Goal: Task Accomplishment & Management: Complete application form

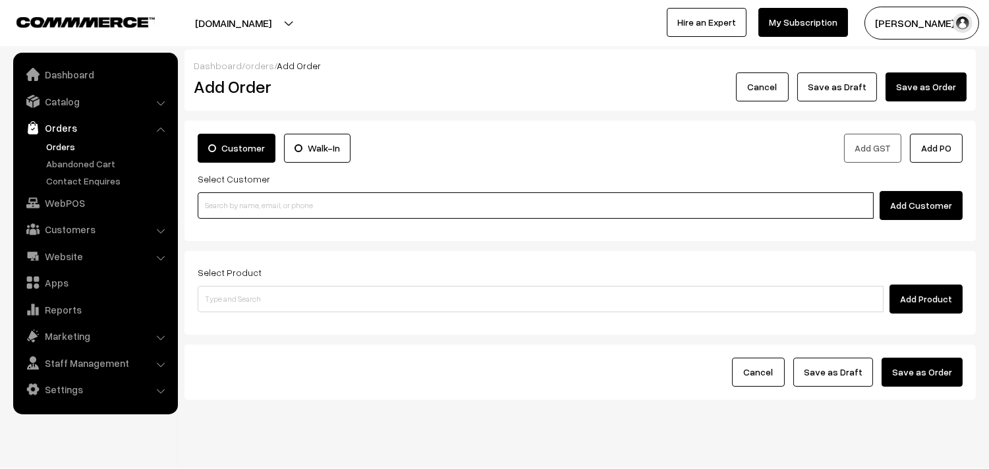
click at [271, 211] on input at bounding box center [536, 205] width 676 height 26
paste input "98412 78872"
click at [226, 202] on input "98412 78872" at bounding box center [536, 205] width 676 height 26
type input "9841278872"
click at [296, 203] on input at bounding box center [536, 205] width 676 height 26
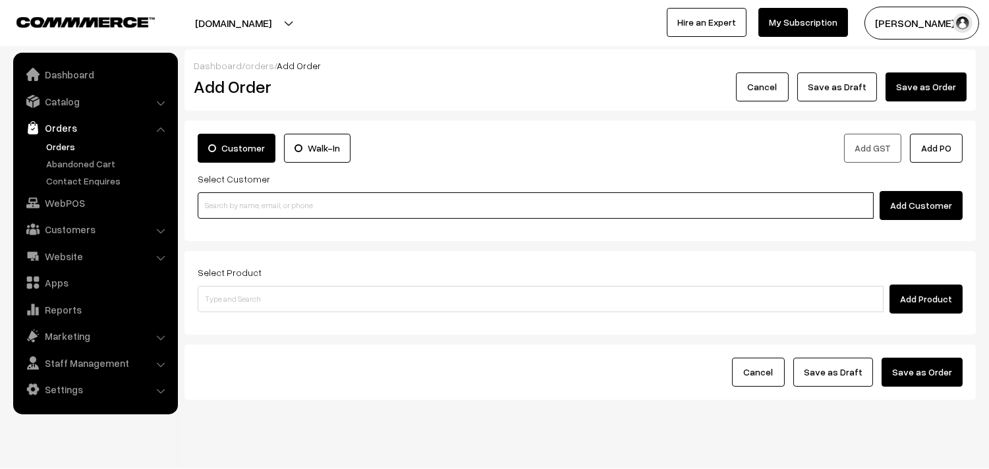
paste input "98405 33959"
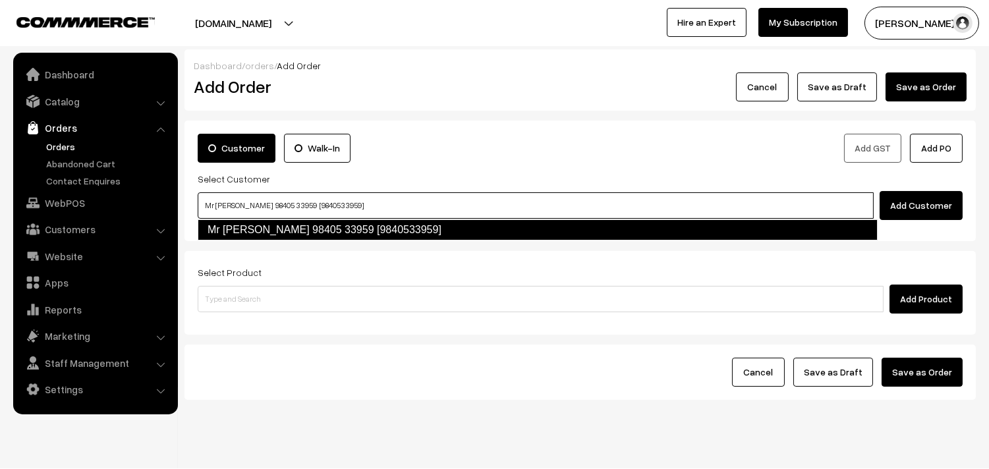
type input "Mr [PERSON_NAME] 98405 33959 [9840533959]"
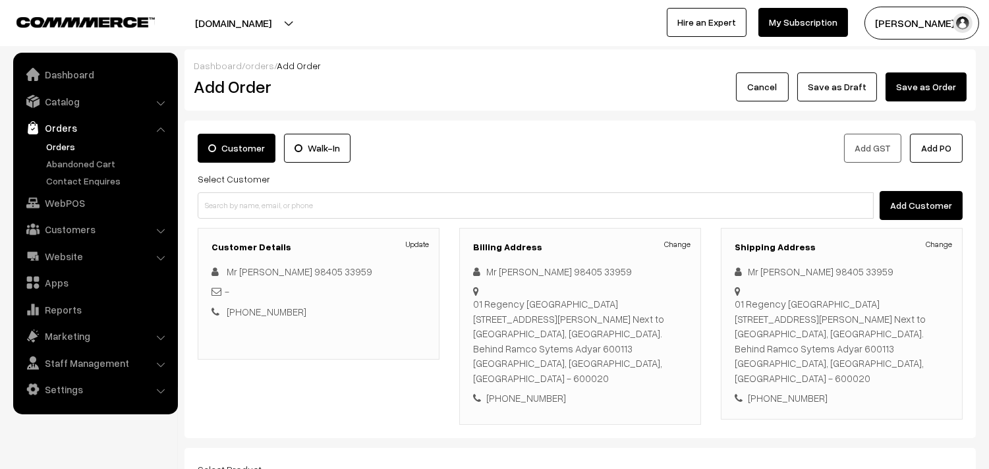
click at [67, 146] on link "Orders" at bounding box center [108, 147] width 130 height 14
